Goal: Task Accomplishment & Management: Use online tool/utility

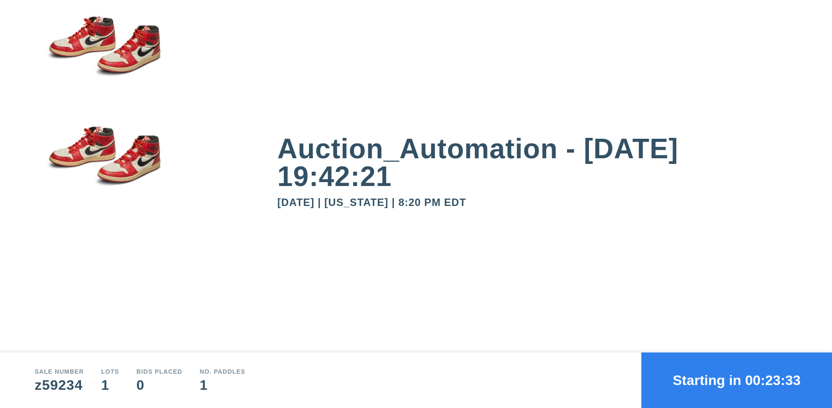
click at [736, 380] on button "Starting in 00:23:33" at bounding box center [736, 379] width 191 height 55
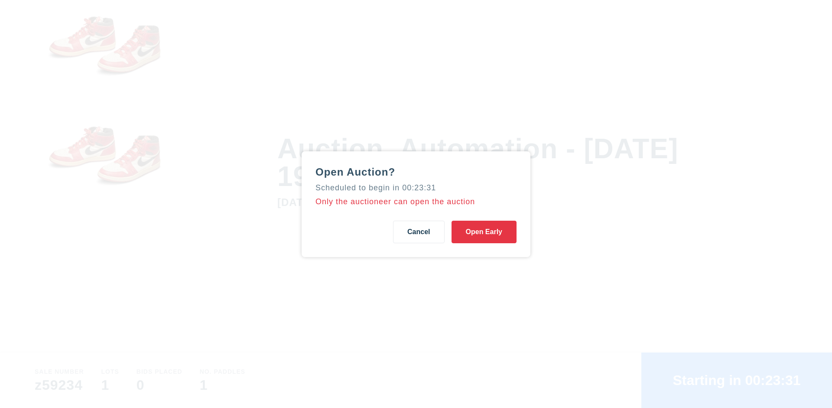
click at [484, 231] on button "Open Early" at bounding box center [483, 232] width 65 height 23
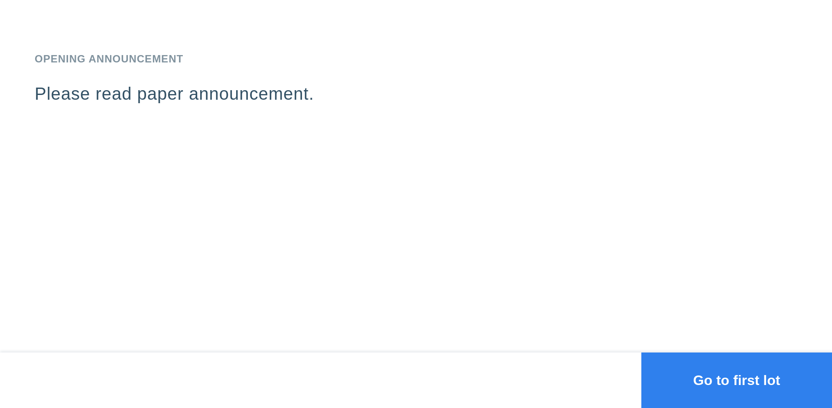
click at [736, 380] on button "Go to first lot" at bounding box center [736, 379] width 191 height 55
